Goal: Task Accomplishment & Management: Use online tool/utility

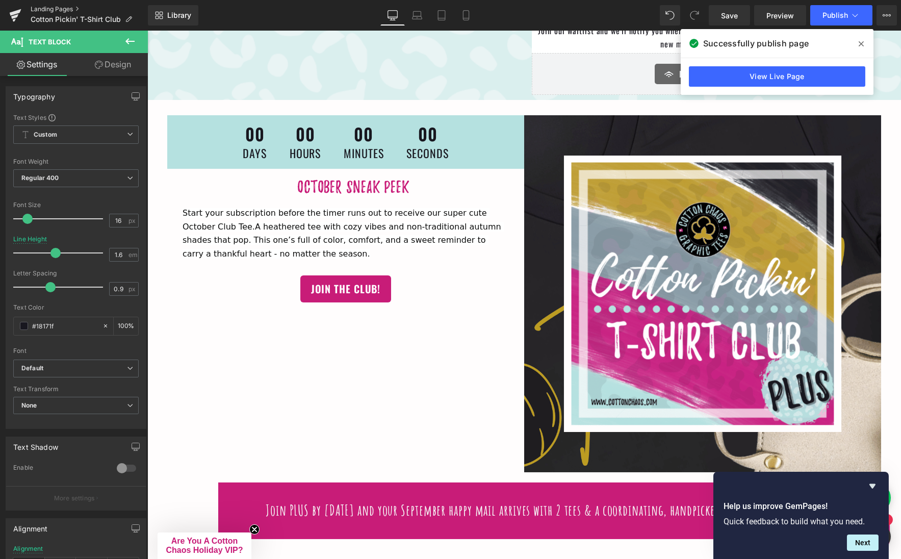
click at [50, 8] on link "Landing Pages" at bounding box center [89, 9] width 117 height 8
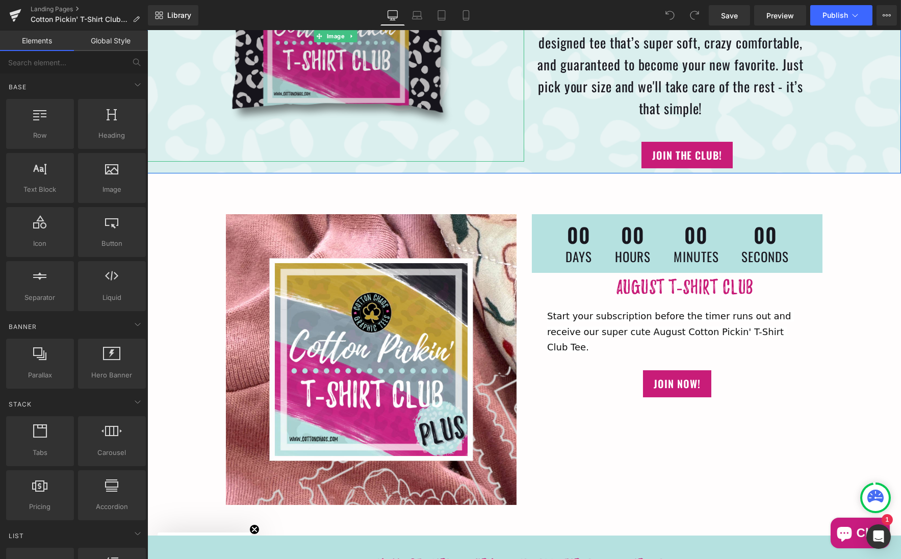
scroll to position [191, 0]
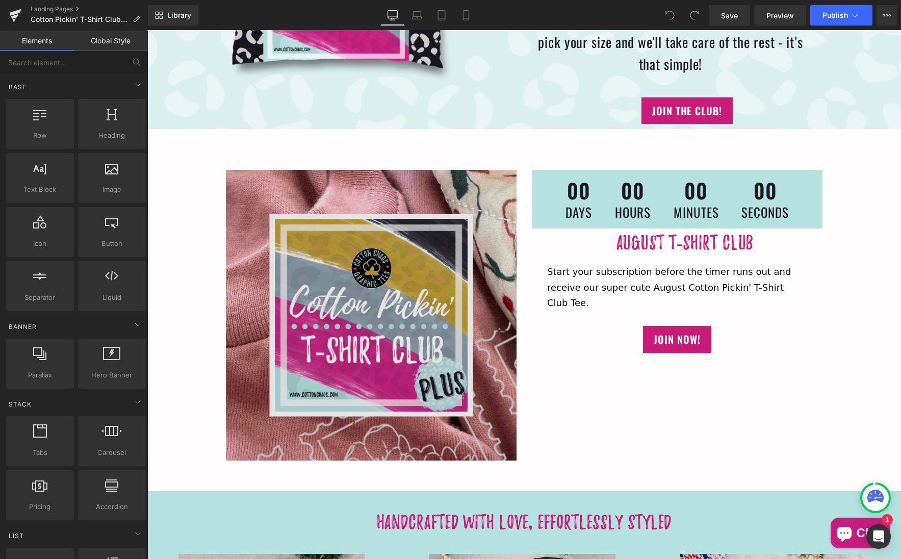
click at [351, 300] on img at bounding box center [370, 315] width 291 height 291
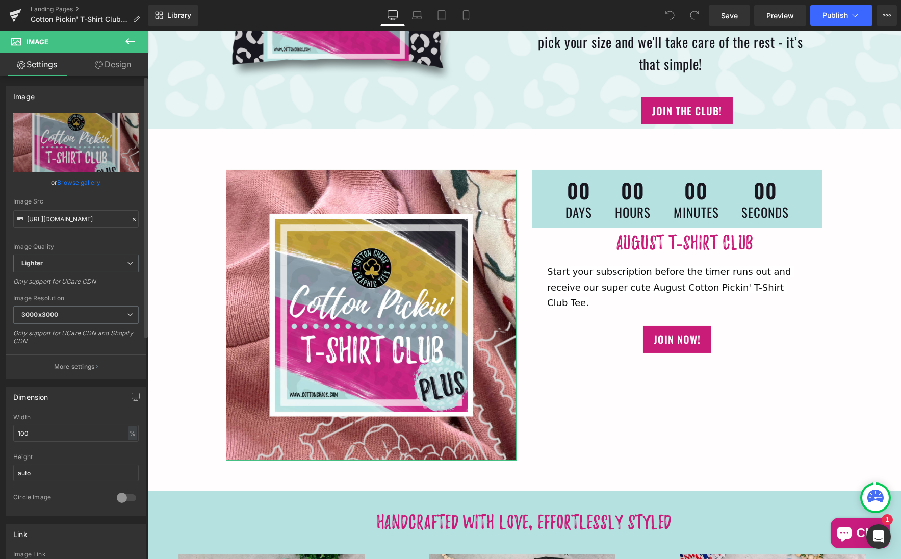
click at [77, 178] on link "Browse gallery" at bounding box center [79, 182] width 43 height 18
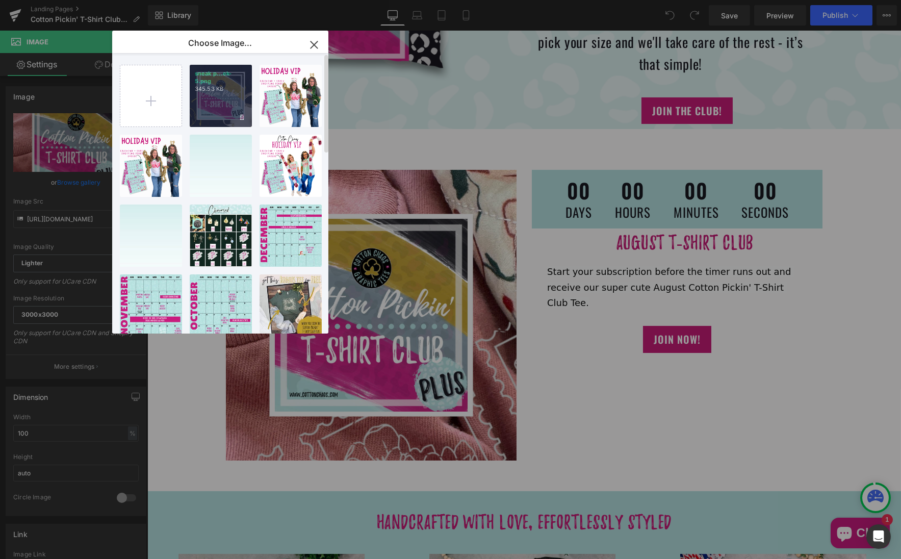
click at [213, 106] on div "sneak p...ek-5.png 345.53 KB" at bounding box center [221, 96] width 62 height 62
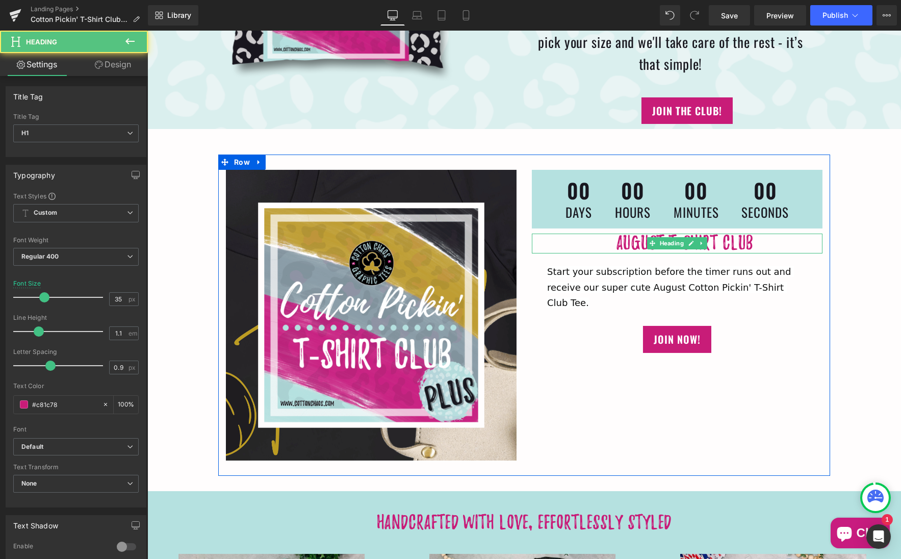
click at [611, 237] on h1 "August T-Shirt Club" at bounding box center [683, 243] width 275 height 20
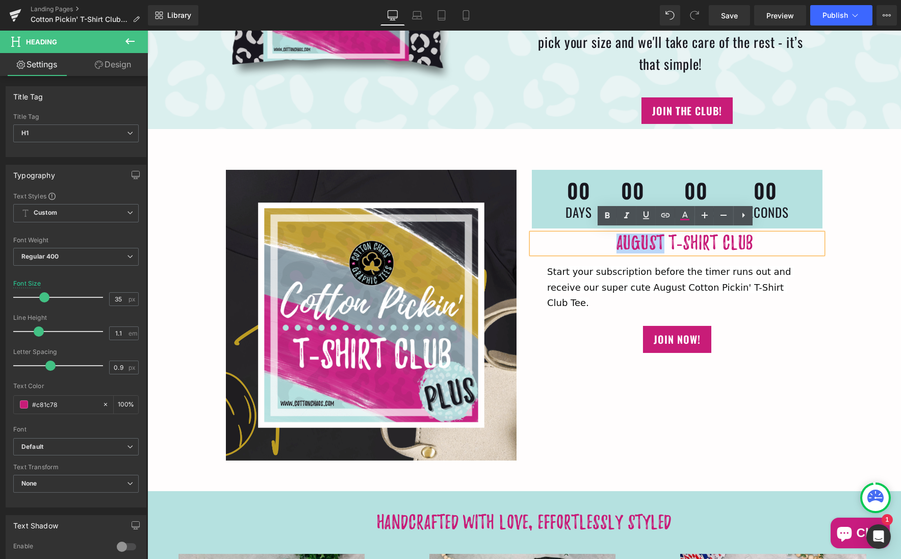
drag, startPoint x: 660, startPoint y: 240, endPoint x: 614, endPoint y: 239, distance: 45.9
click at [616, 239] on span "August T-Shirt Club" at bounding box center [684, 242] width 137 height 17
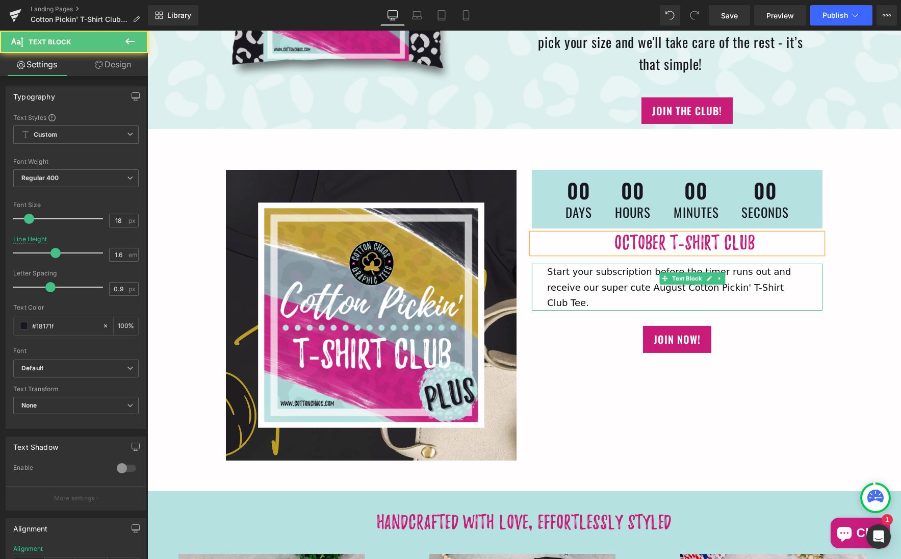
click at [637, 282] on span "Start your subscription before the timer runs out and receive our super cute Au…" at bounding box center [669, 287] width 247 height 42
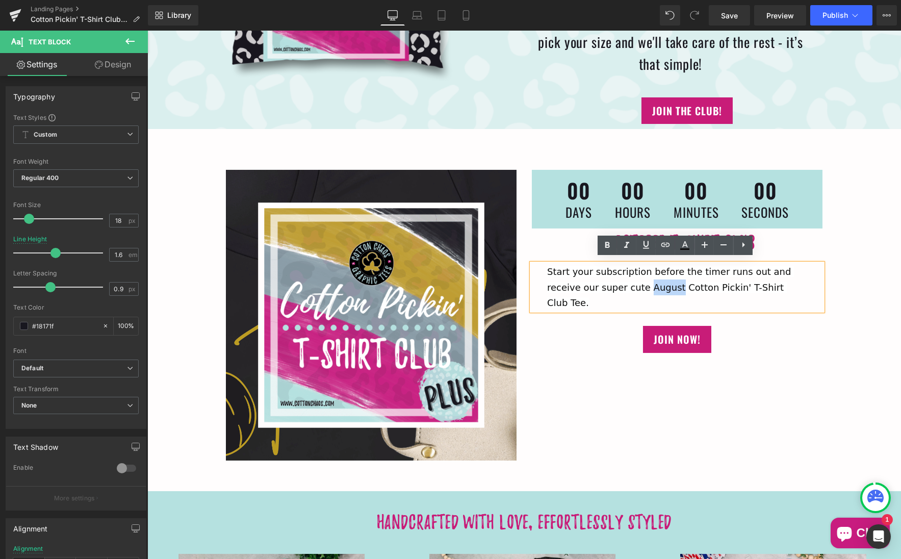
drag, startPoint x: 637, startPoint y: 283, endPoint x: 608, endPoint y: 281, distance: 28.6
click at [608, 281] on span "Start your subscription before the timer runs out and receive our super cute Au…" at bounding box center [669, 287] width 247 height 42
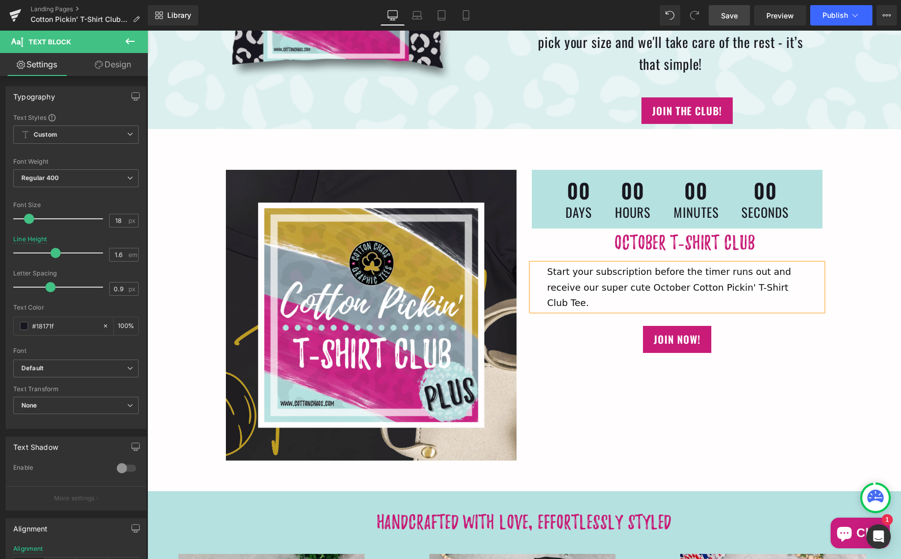
click at [728, 17] on span "Save" at bounding box center [729, 15] width 17 height 11
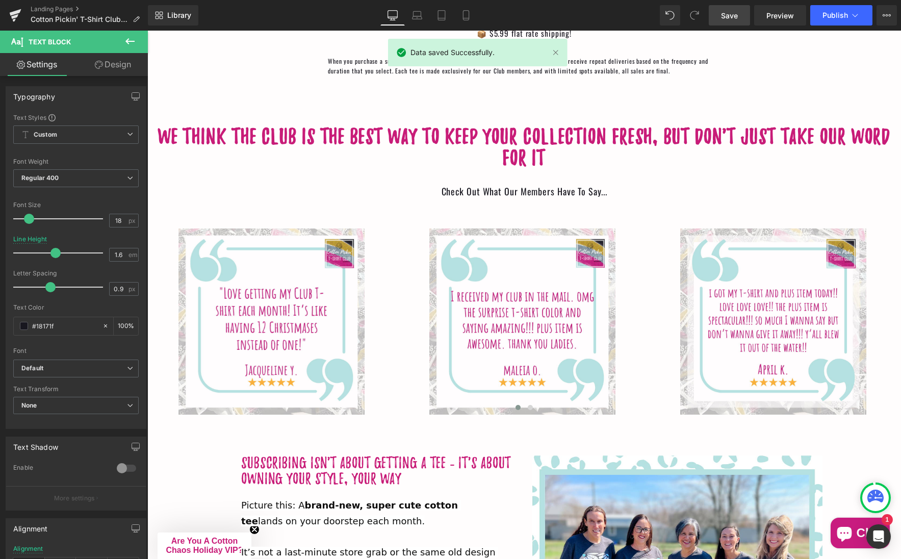
scroll to position [1612, 0]
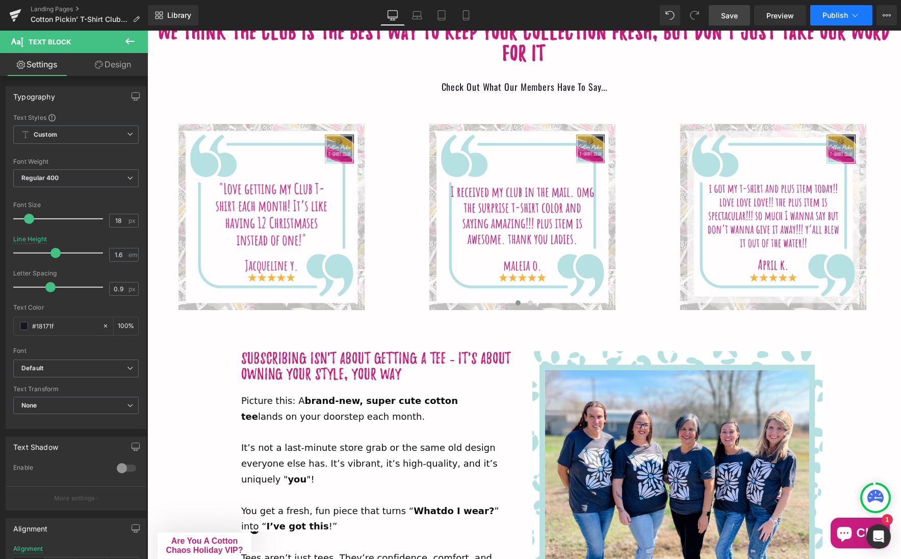
click at [831, 14] on span "Publish" at bounding box center [834, 15] width 25 height 8
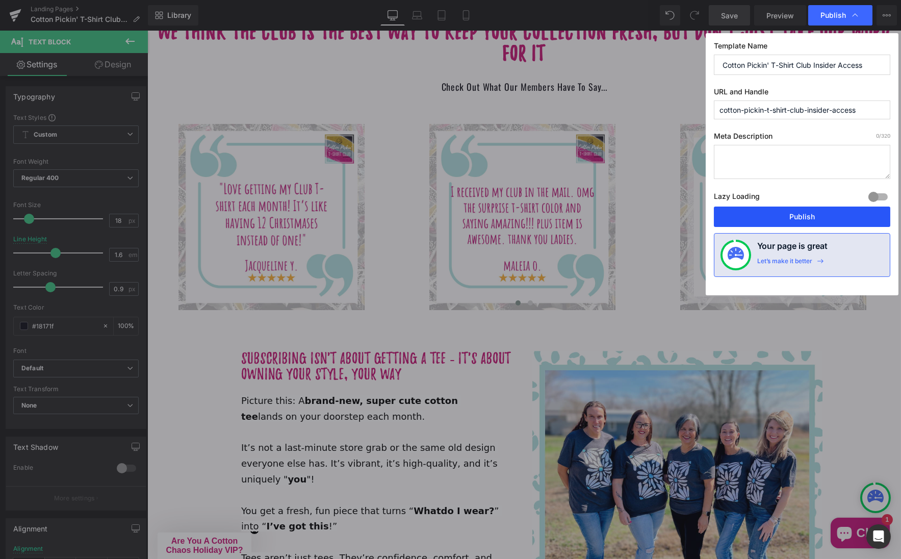
click at [822, 212] on button "Publish" at bounding box center [802, 216] width 176 height 20
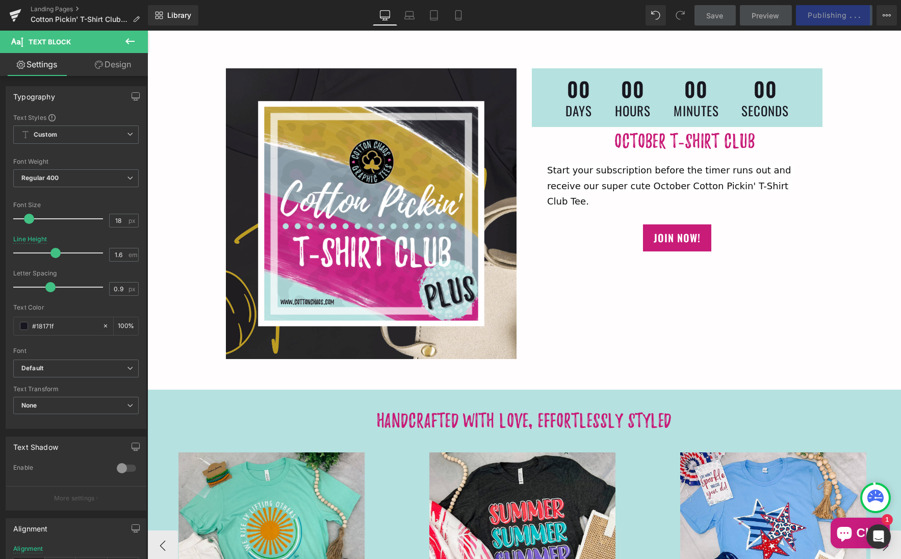
scroll to position [291, 0]
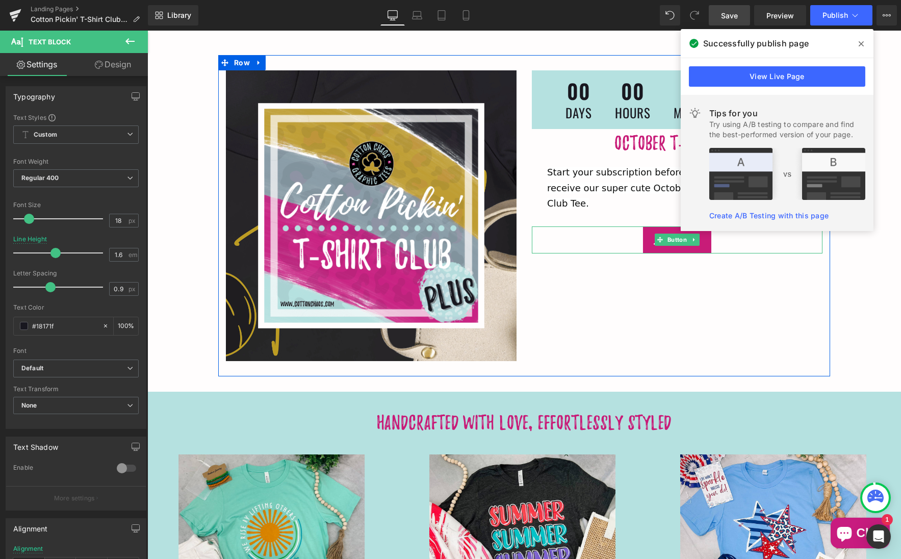
click at [594, 226] on div "JOIN NOW!" at bounding box center [676, 239] width 291 height 27
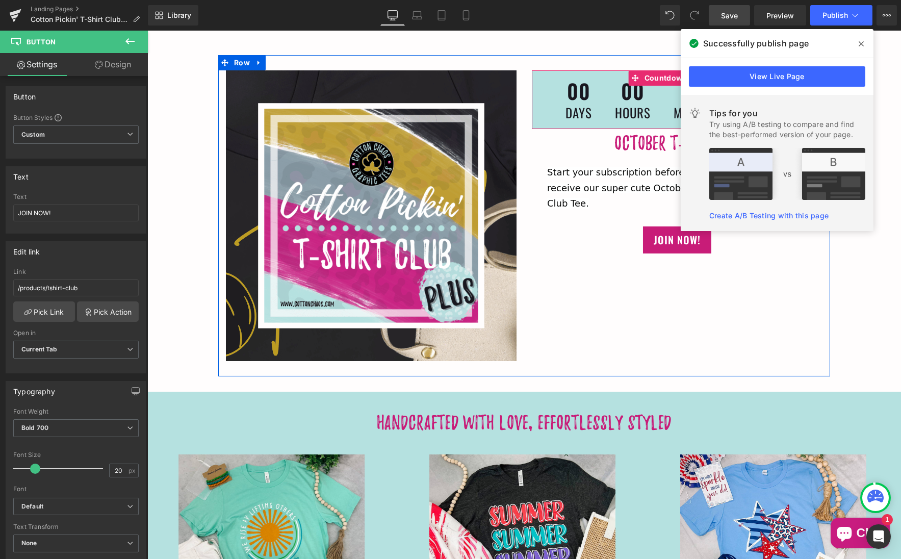
click at [861, 44] on icon at bounding box center [860, 43] width 5 height 5
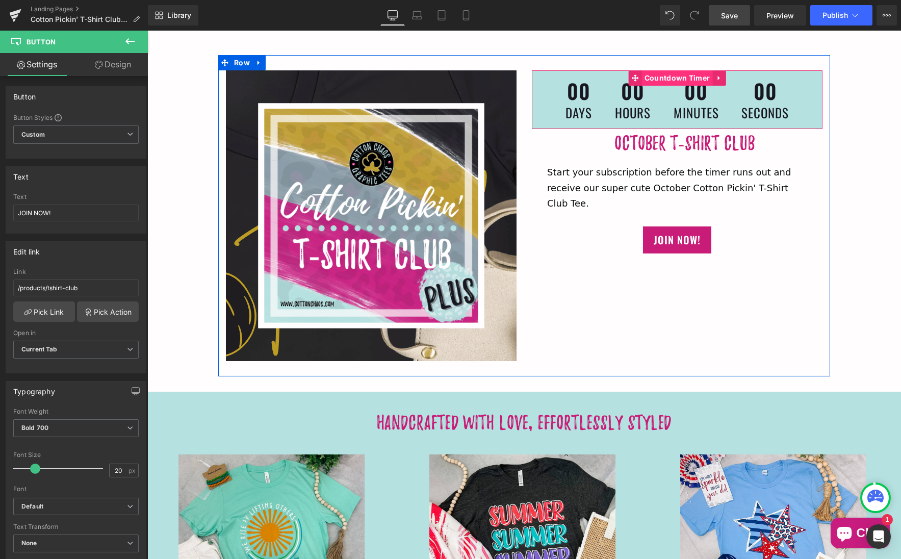
click at [669, 73] on span "Countdown Timer" at bounding box center [676, 77] width 71 height 15
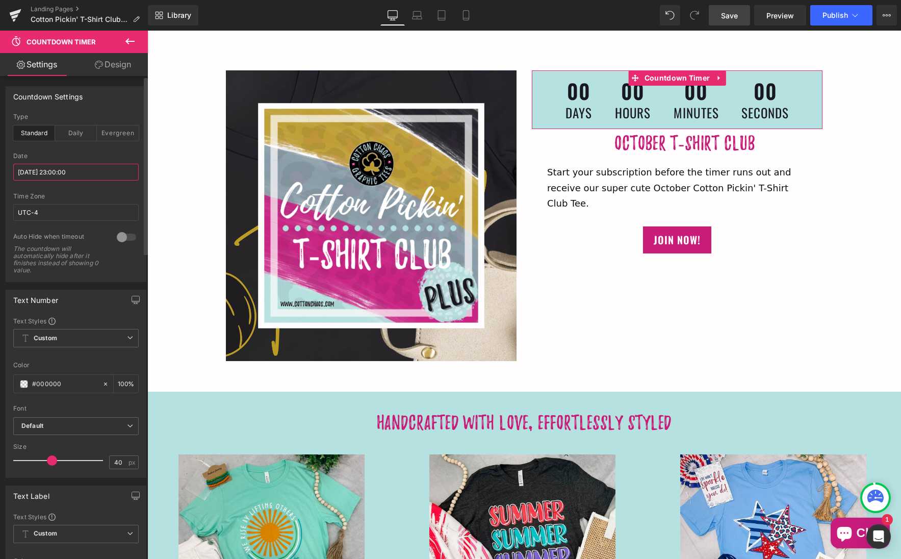
click at [41, 172] on input "2025/08/23 23:00:00" at bounding box center [75, 172] width 125 height 17
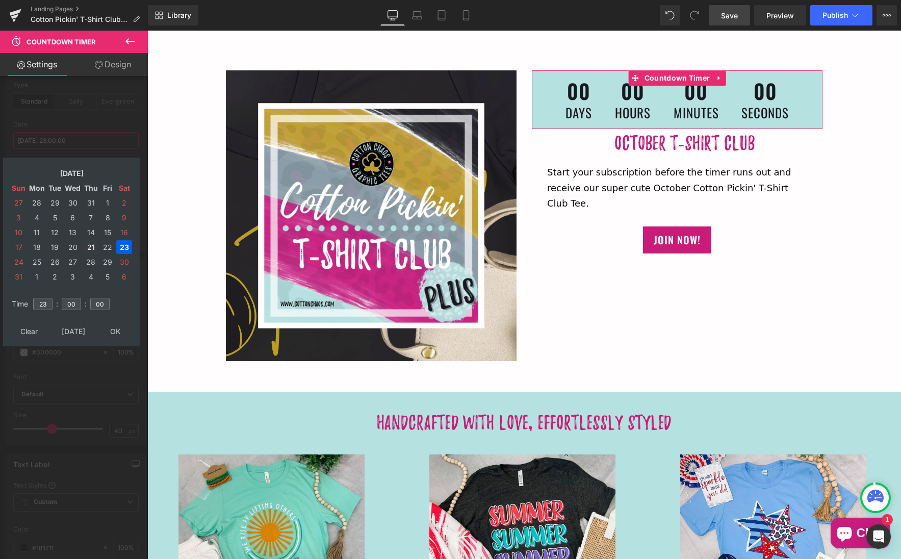
scroll to position [33, 0]
click at [83, 171] on td "Aug, 2025" at bounding box center [71, 173] width 87 height 14
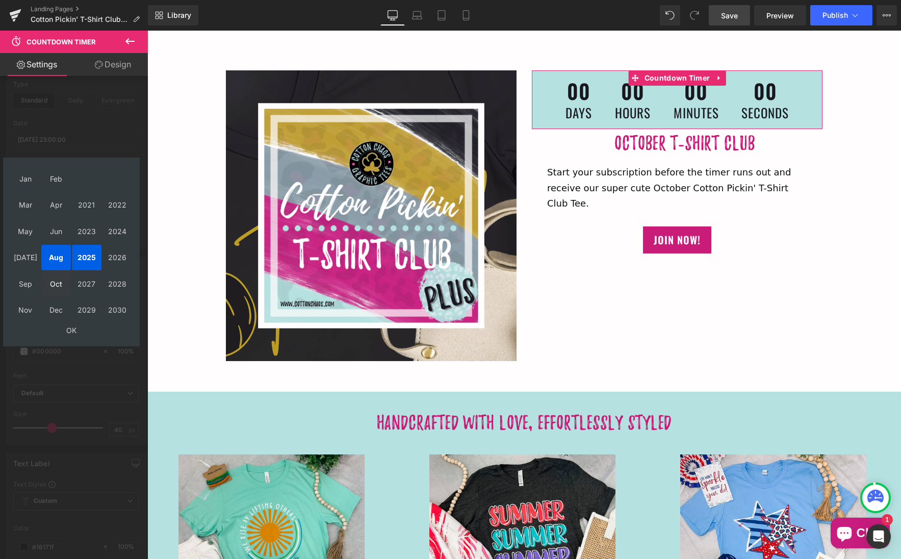
click at [55, 283] on td "Oct" at bounding box center [56, 283] width 30 height 25
click at [67, 328] on td "OK" at bounding box center [71, 331] width 121 height 14
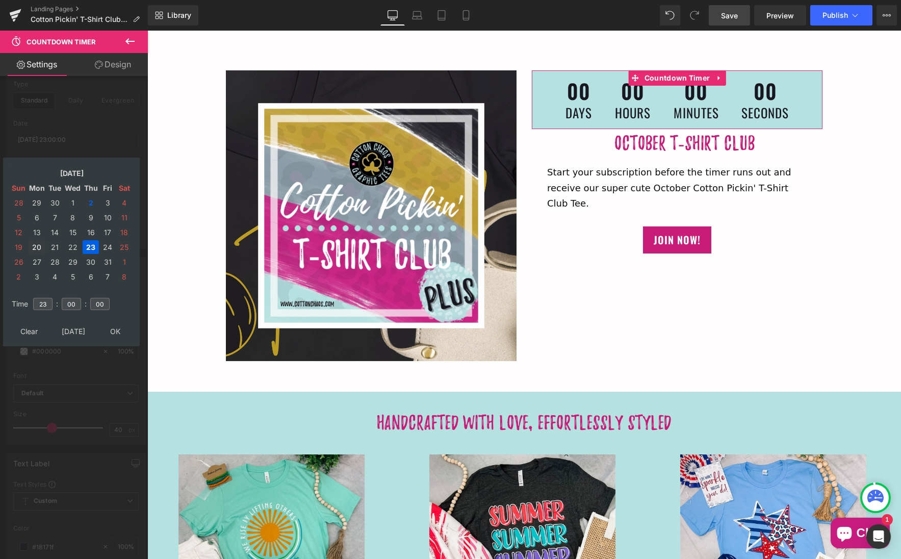
click at [36, 244] on td "20" at bounding box center [37, 247] width 18 height 14
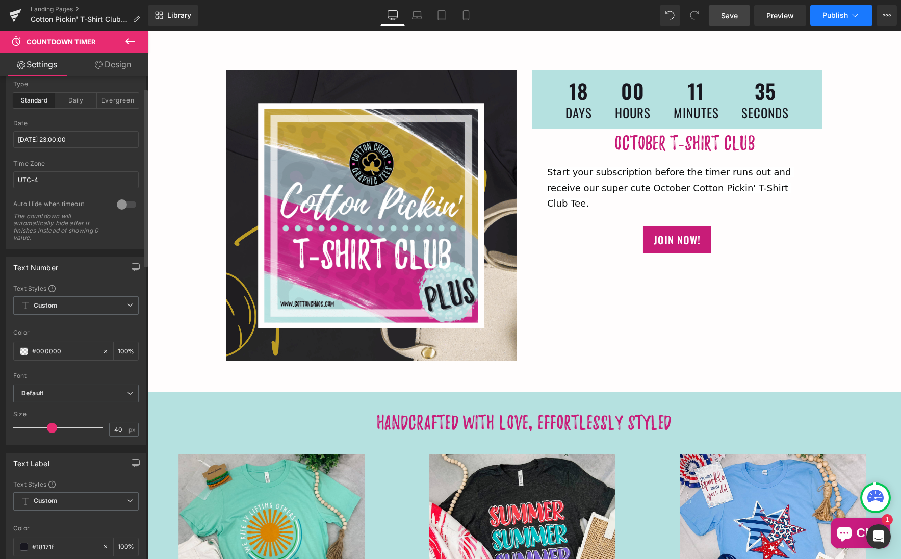
click at [829, 16] on span "Publish" at bounding box center [834, 15] width 25 height 8
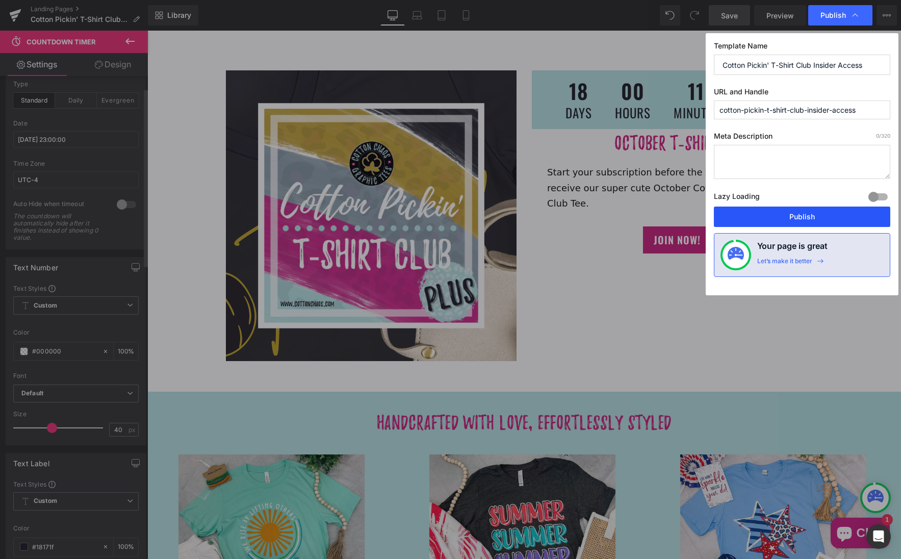
click at [789, 217] on button "Publish" at bounding box center [802, 216] width 176 height 20
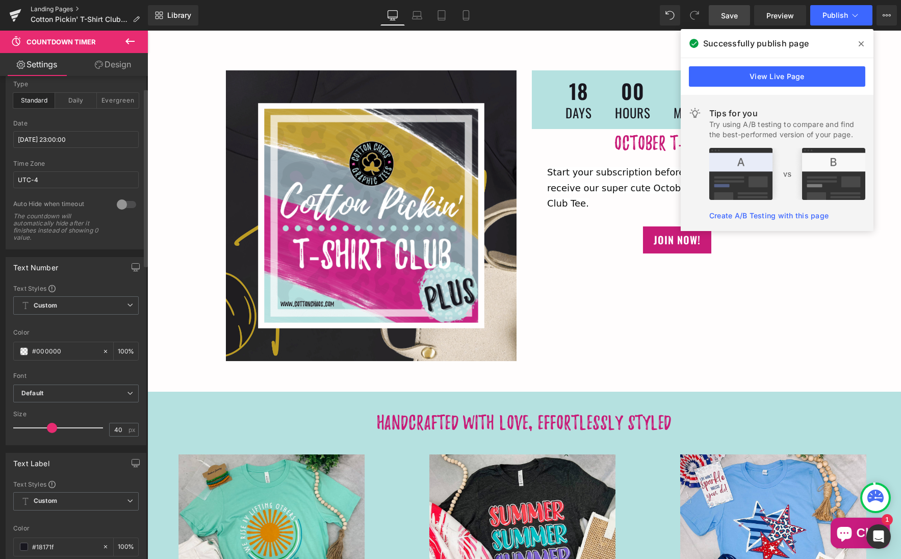
click at [45, 8] on link "Landing Pages" at bounding box center [89, 9] width 117 height 8
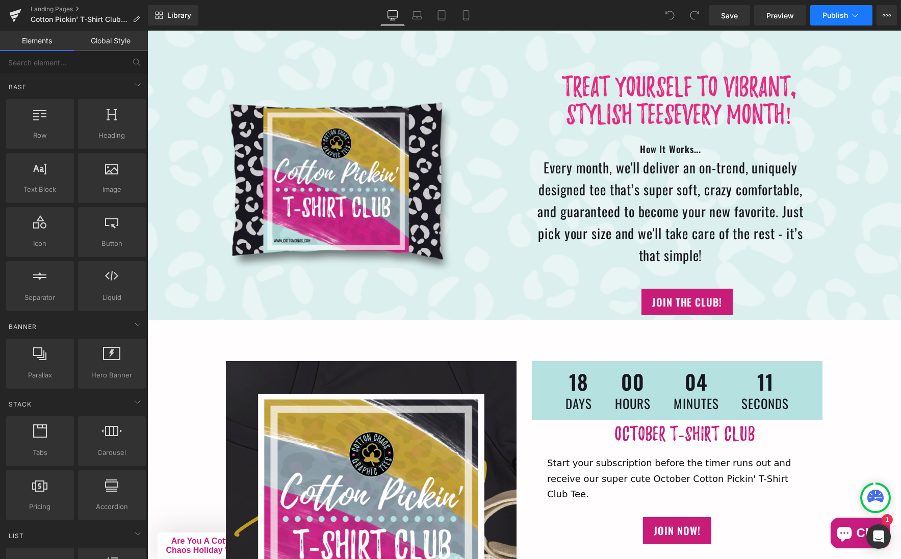
click at [840, 18] on span "Publish" at bounding box center [834, 15] width 25 height 8
click at [60, 8] on link "Landing Pages" at bounding box center [89, 9] width 117 height 8
